Goal: Task Accomplishment & Management: Complete application form

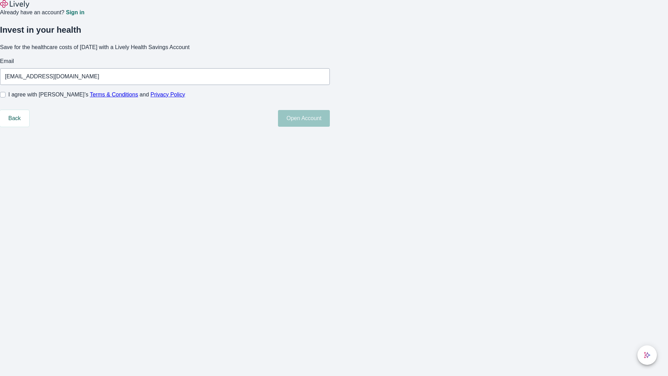
click at [6, 97] on input "I agree with Lively’s Terms & Conditions and Privacy Policy" at bounding box center [3, 95] width 6 height 6
checkbox input "true"
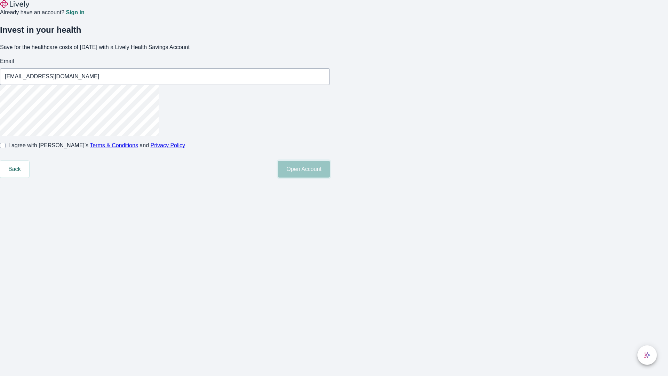
click at [330, 177] on button "Open Account" at bounding box center [304, 169] width 52 height 17
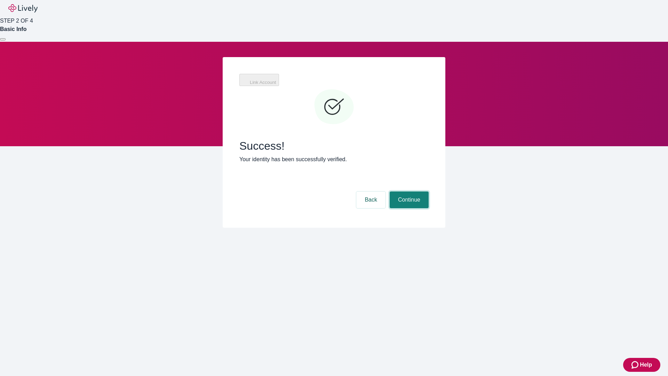
click at [428, 191] on button "Continue" at bounding box center [408, 199] width 39 height 17
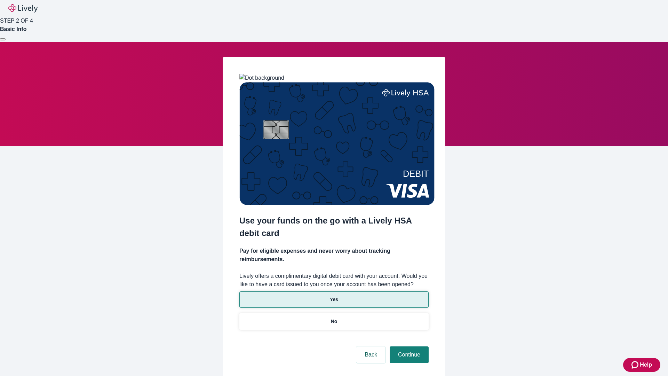
click at [333, 296] on p "Yes" at bounding box center [334, 299] width 8 height 7
click at [408, 346] on button "Continue" at bounding box center [408, 354] width 39 height 17
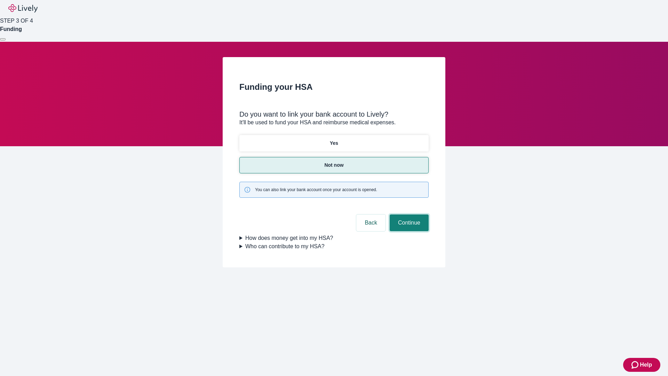
click at [408, 214] on button "Continue" at bounding box center [408, 222] width 39 height 17
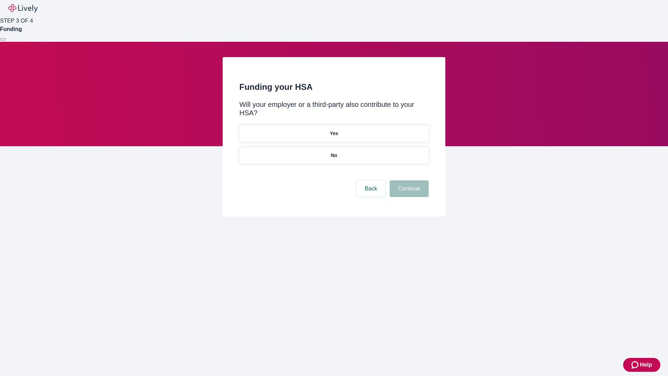
click at [333, 152] on p "No" at bounding box center [334, 155] width 7 height 7
click at [408, 180] on button "Continue" at bounding box center [408, 188] width 39 height 17
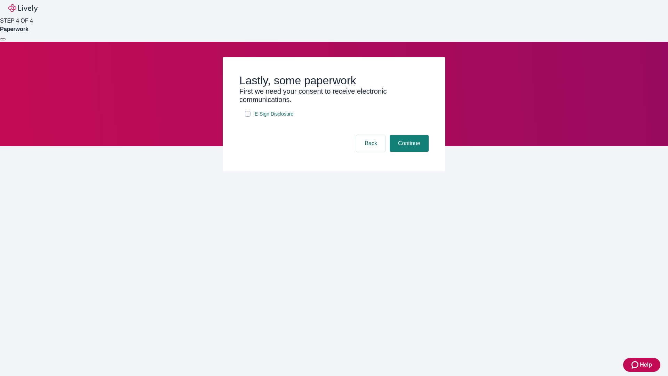
click at [248, 116] on input "E-Sign Disclosure" at bounding box center [248, 114] width 6 height 6
checkbox input "true"
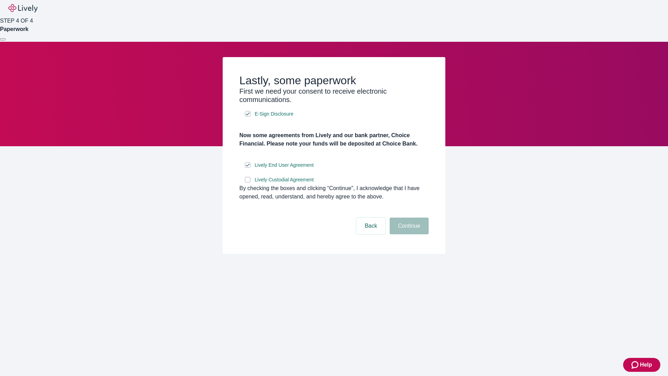
click at [248, 182] on input "Lively Custodial Agreement" at bounding box center [248, 180] width 6 height 6
checkbox input "true"
click at [408, 234] on button "Continue" at bounding box center [408, 225] width 39 height 17
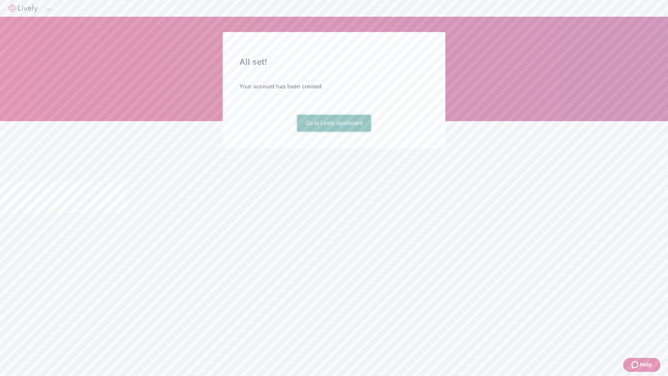
click at [333, 131] on link "Go to Lively dashboard" at bounding box center [334, 123] width 74 height 17
